Goal: Transaction & Acquisition: Purchase product/service

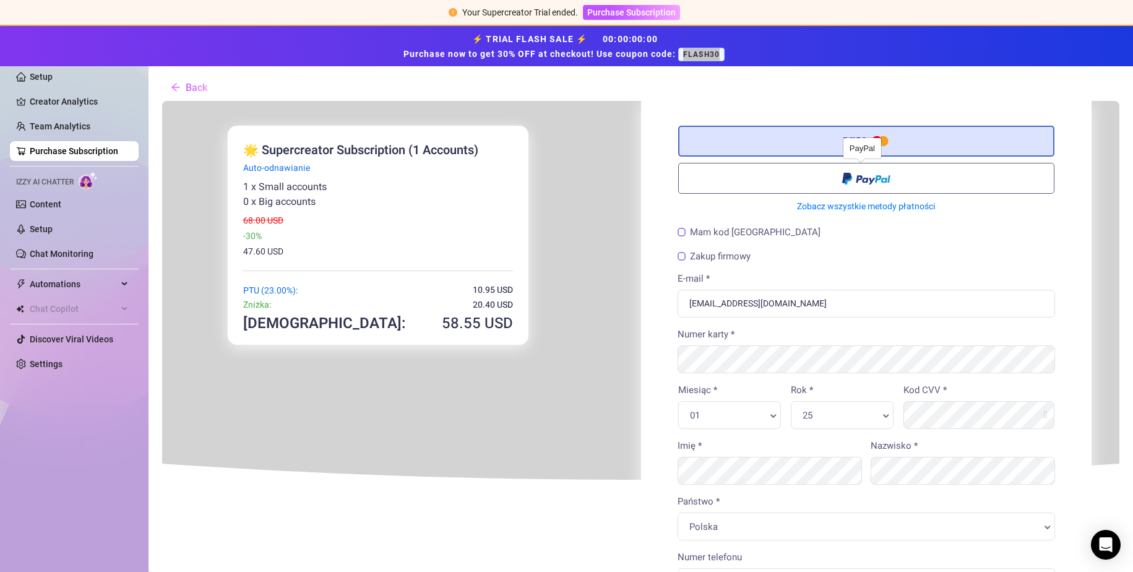
drag, startPoint x: 800, startPoint y: 163, endPoint x: 789, endPoint y: 176, distance: 16.7
click at [789, 176] on label at bounding box center [865, 177] width 376 height 31
click at [161, 100] on input "radio" at bounding box center [161, 100] width 0 height 0
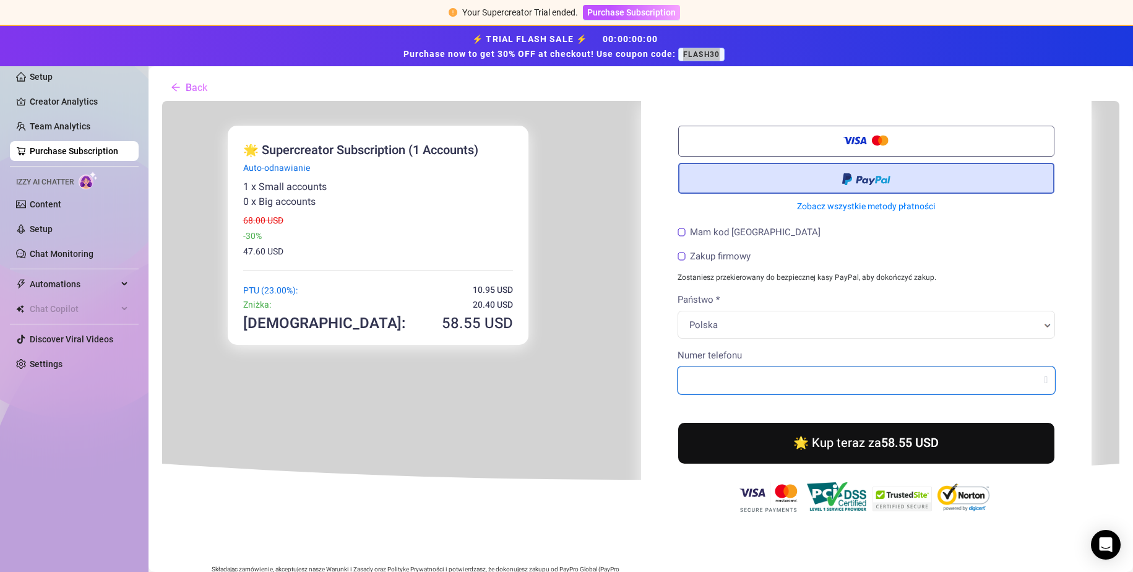
click at [707, 384] on input "Numer telefonu" at bounding box center [865, 379] width 378 height 28
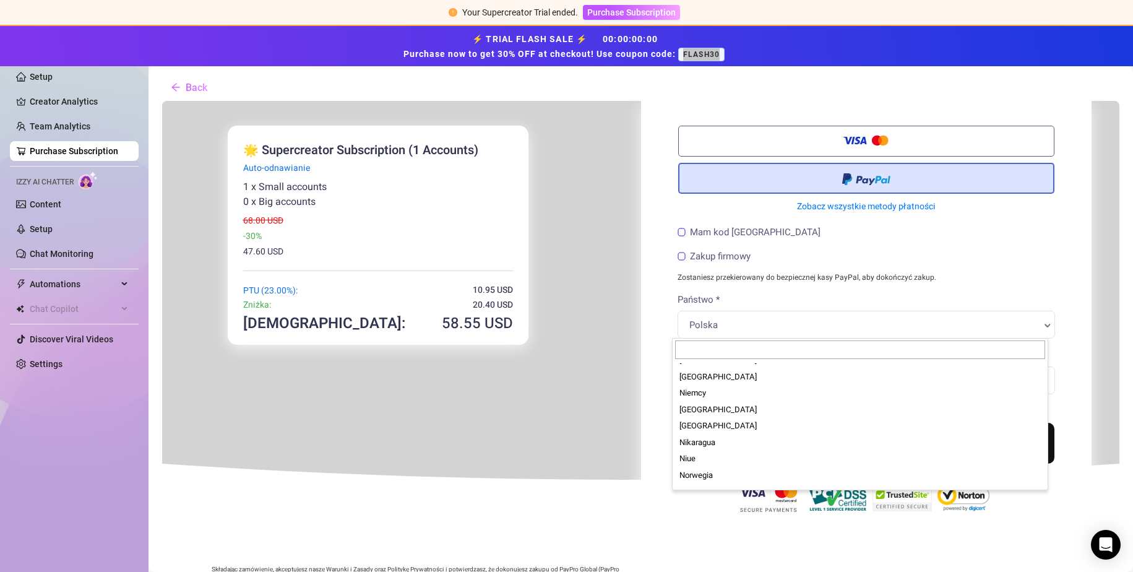
scroll to position [2229, 0]
type input "czech"
select select "MS"
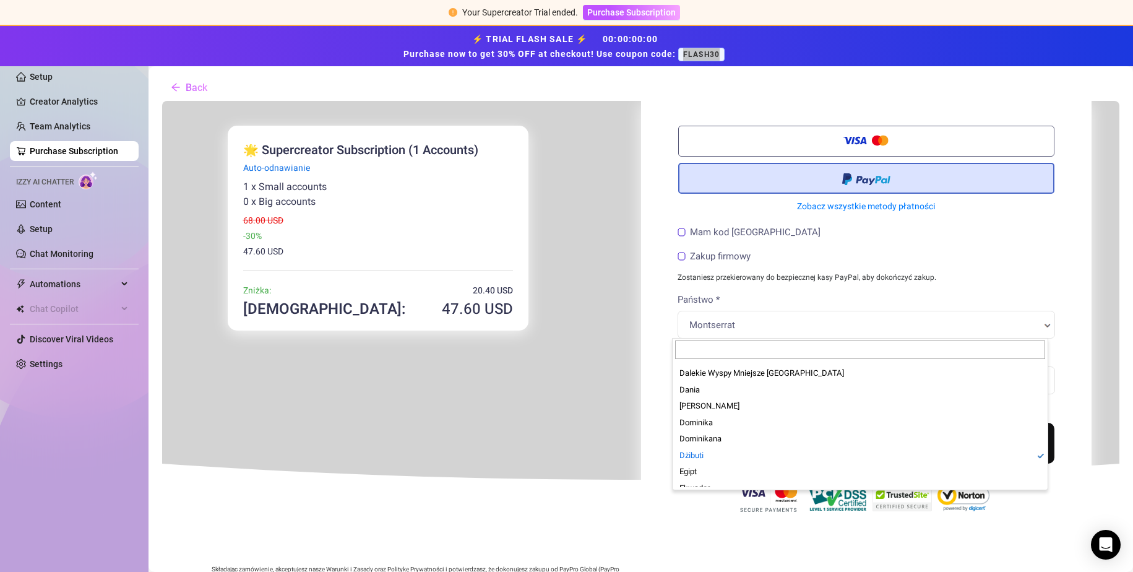
scroll to position [681, 0]
select select "CZ"
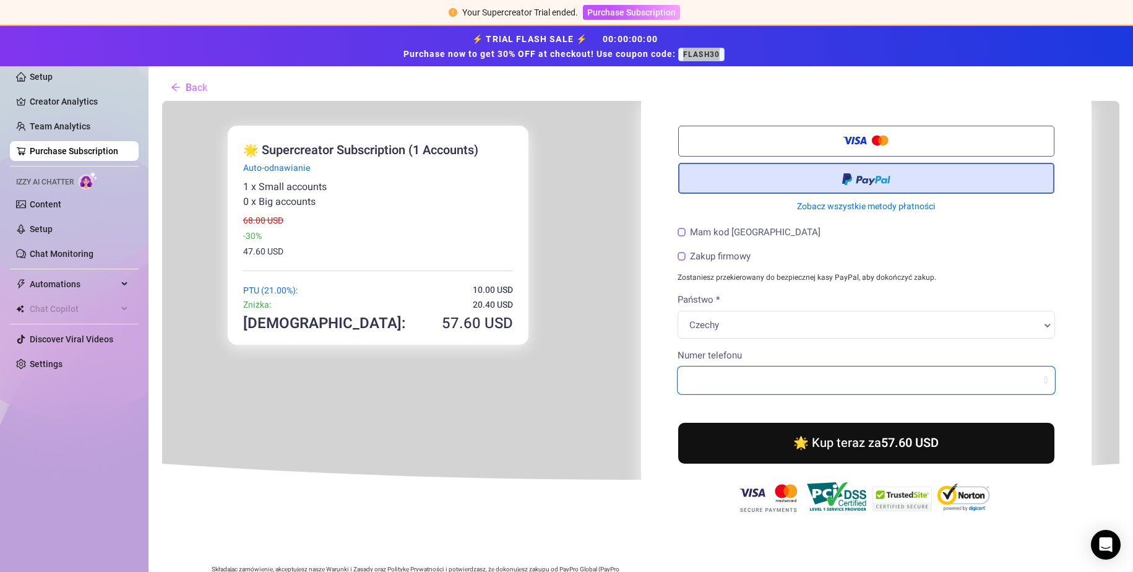
click at [712, 375] on input "Numer telefonu" at bounding box center [865, 379] width 378 height 28
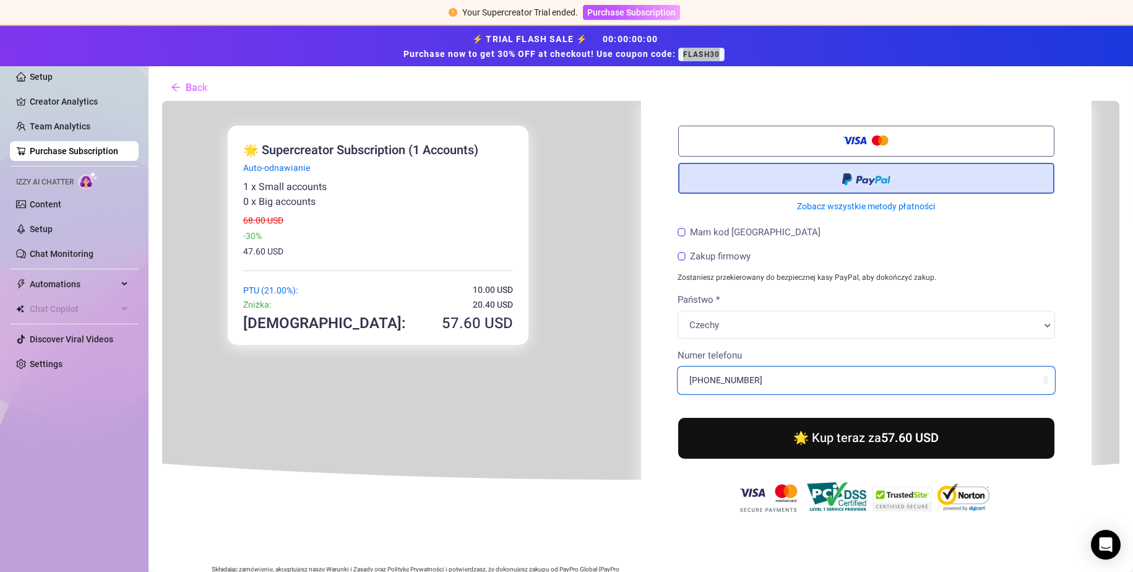
type input "[PHONE_NUMBER]"
click at [868, 422] on button "🌟 Kup teraz za 57.60 USD" at bounding box center [865, 437] width 376 height 41
